Goal: Information Seeking & Learning: Check status

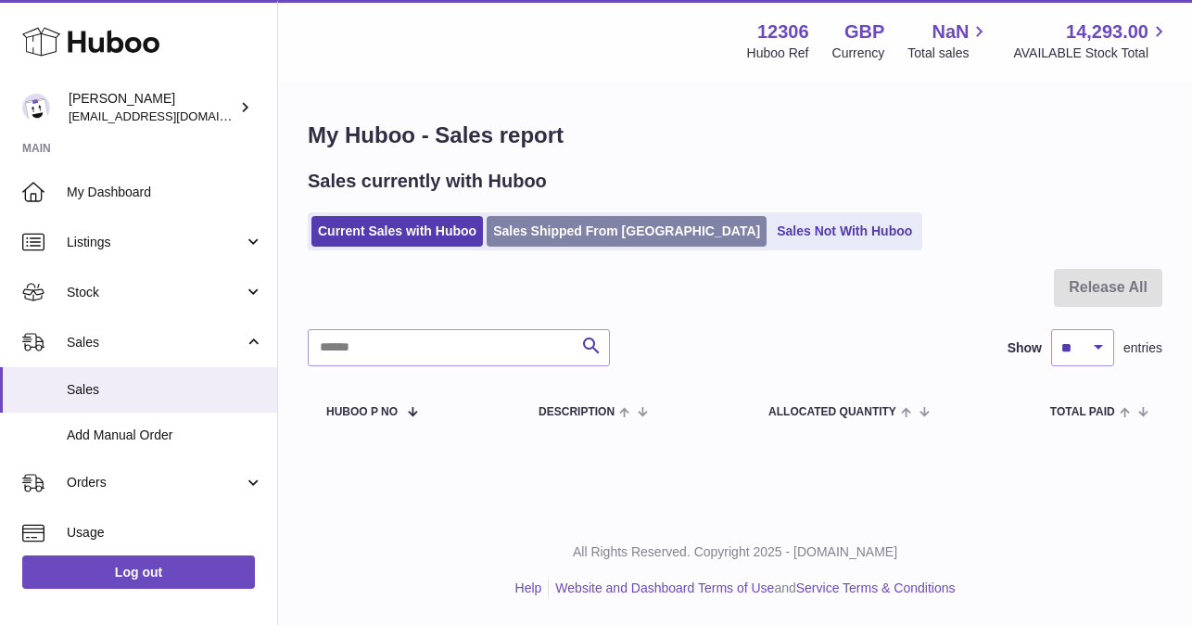
click at [531, 228] on link "Sales Shipped From [GEOGRAPHIC_DATA]" at bounding box center [627, 231] width 280 height 31
click at [534, 233] on link "Sales Shipped From [GEOGRAPHIC_DATA]" at bounding box center [627, 231] width 280 height 31
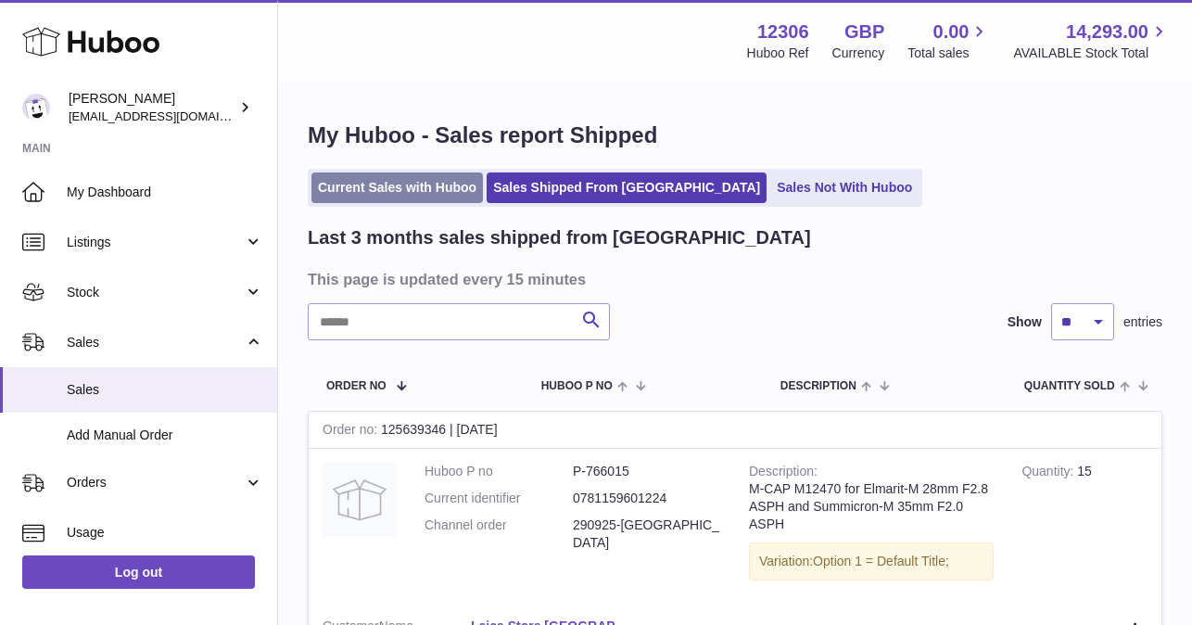
click at [398, 200] on link "Current Sales with Huboo" at bounding box center [396, 187] width 171 height 31
